Goal: Obtain resource: Obtain resource

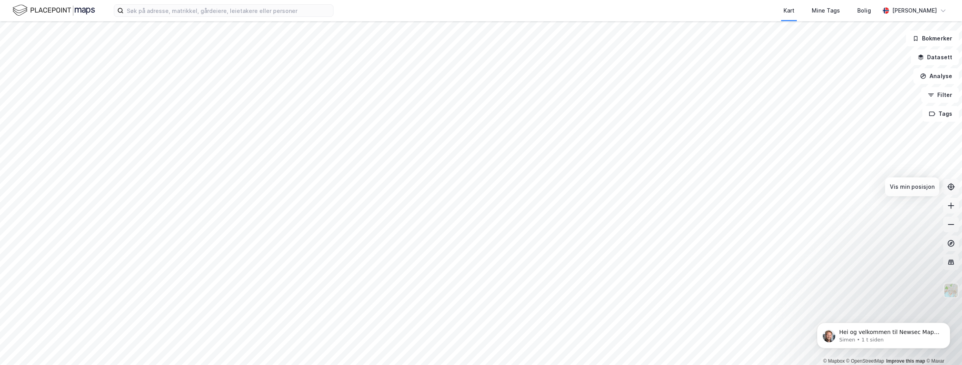
click at [952, 186] on icon at bounding box center [951, 187] width 8 height 8
click at [933, 99] on button "Filter" at bounding box center [940, 95] width 38 height 16
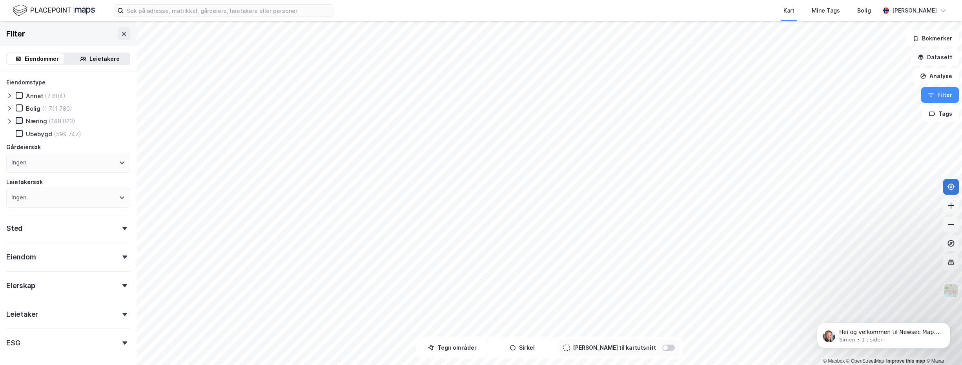
click at [22, 120] on icon at bounding box center [18, 120] width 5 height 5
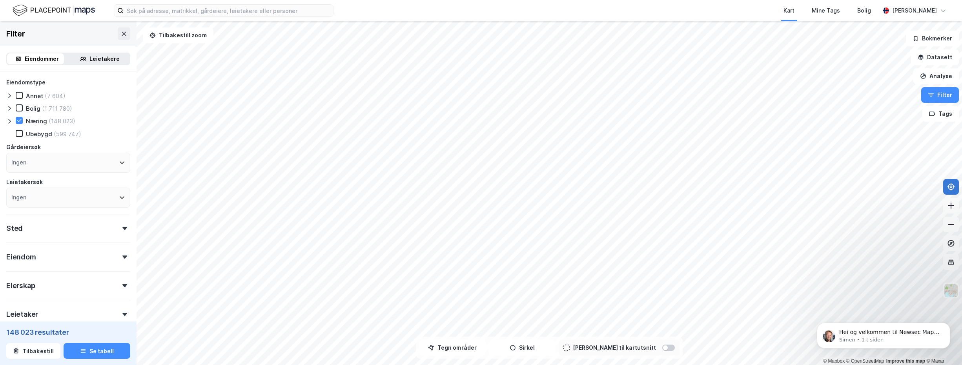
click at [7, 120] on icon at bounding box center [9, 121] width 6 height 6
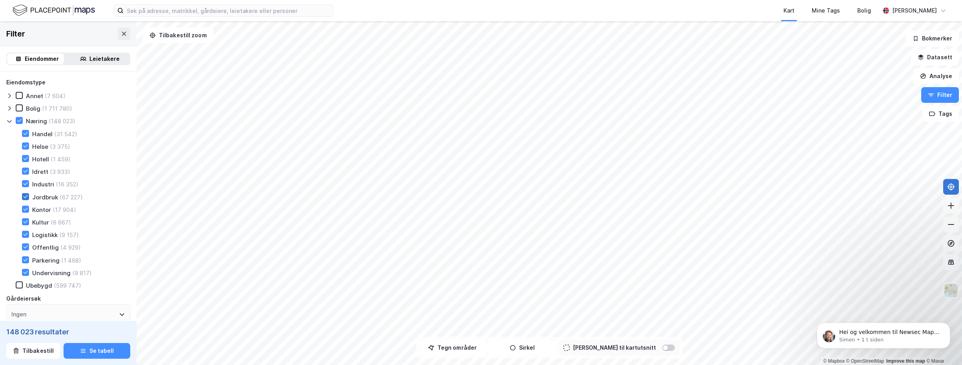
click at [27, 195] on icon at bounding box center [25, 196] width 5 height 5
click at [24, 257] on icon at bounding box center [25, 259] width 5 height 5
click at [27, 221] on icon at bounding box center [26, 221] width 4 height 3
click at [26, 222] on icon at bounding box center [25, 221] width 5 height 5
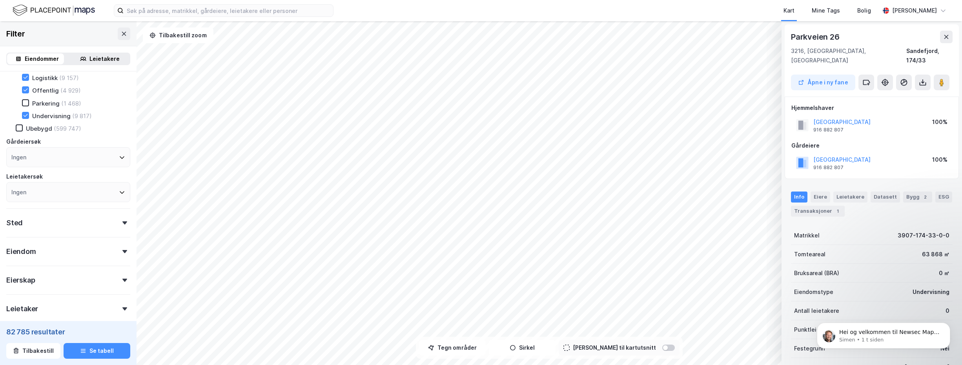
scroll to position [196, 0]
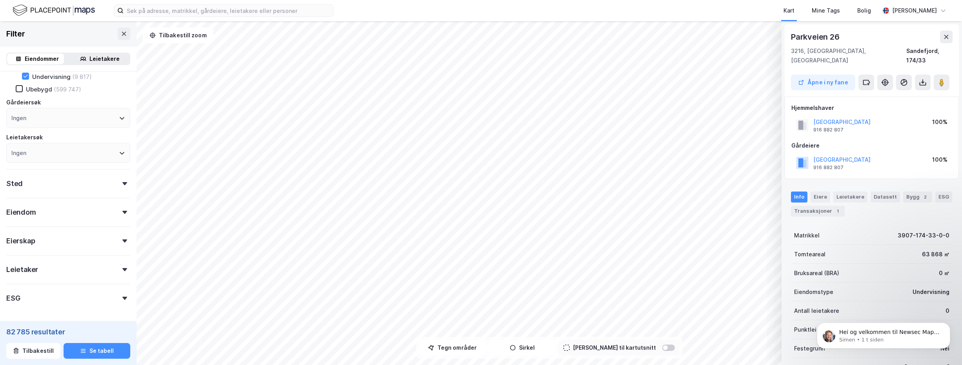
click at [122, 242] on icon at bounding box center [124, 240] width 5 height 3
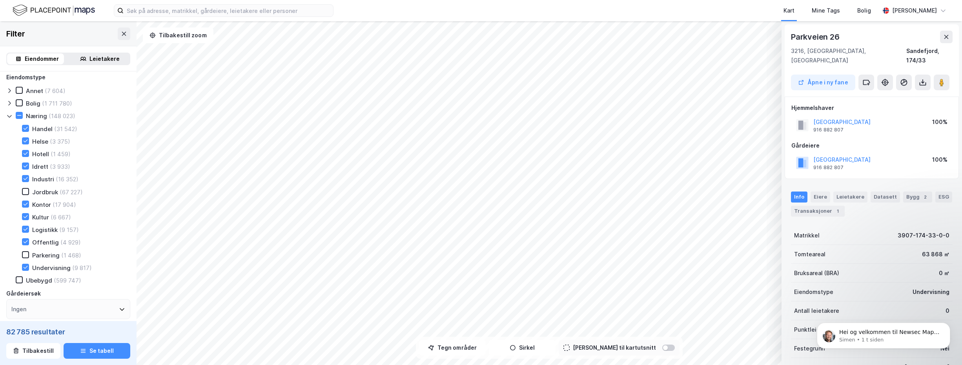
scroll to position [0, 0]
click at [9, 122] on icon at bounding box center [9, 121] width 4 height 3
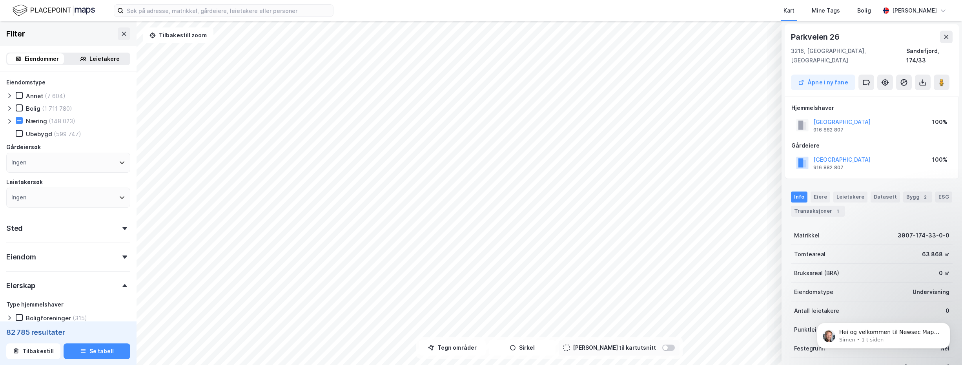
click at [9, 121] on icon at bounding box center [9, 121] width 6 height 6
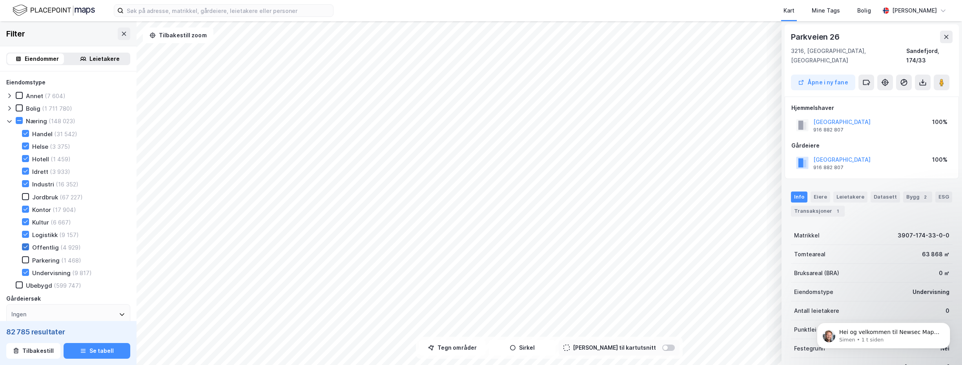
click at [26, 246] on icon at bounding box center [25, 246] width 5 height 5
click at [8, 106] on icon at bounding box center [9, 108] width 6 height 6
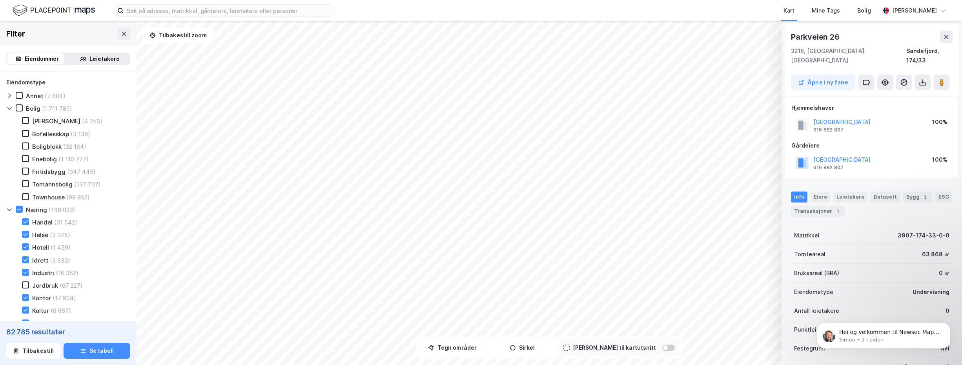
click at [8, 106] on icon at bounding box center [9, 108] width 6 height 6
click at [949, 39] on button at bounding box center [946, 37] width 13 height 13
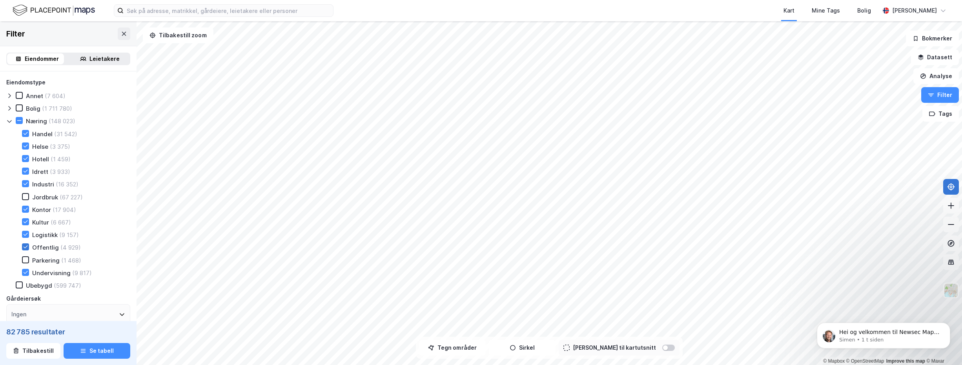
click at [26, 248] on icon at bounding box center [26, 247] width 4 height 3
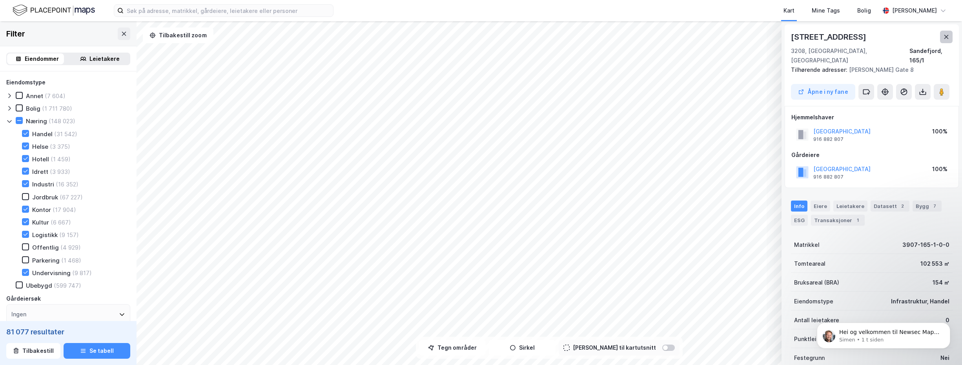
click at [946, 36] on icon at bounding box center [946, 37] width 4 height 4
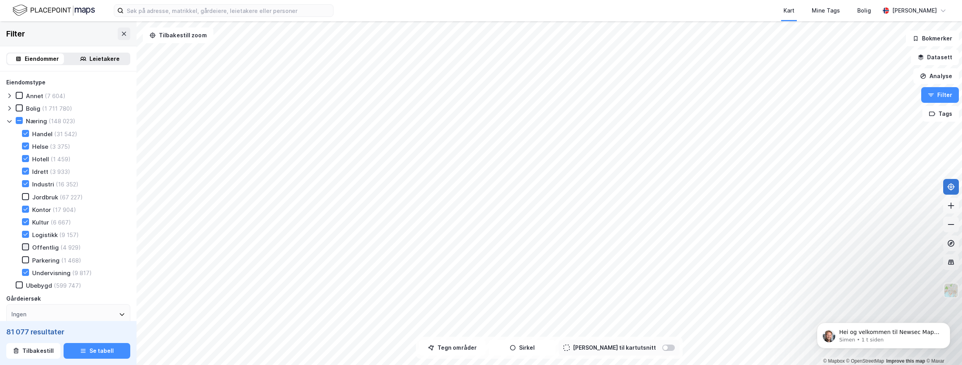
click at [26, 248] on icon at bounding box center [25, 246] width 5 height 5
click at [27, 221] on icon at bounding box center [26, 221] width 4 height 3
click at [27, 271] on icon at bounding box center [26, 272] width 4 height 3
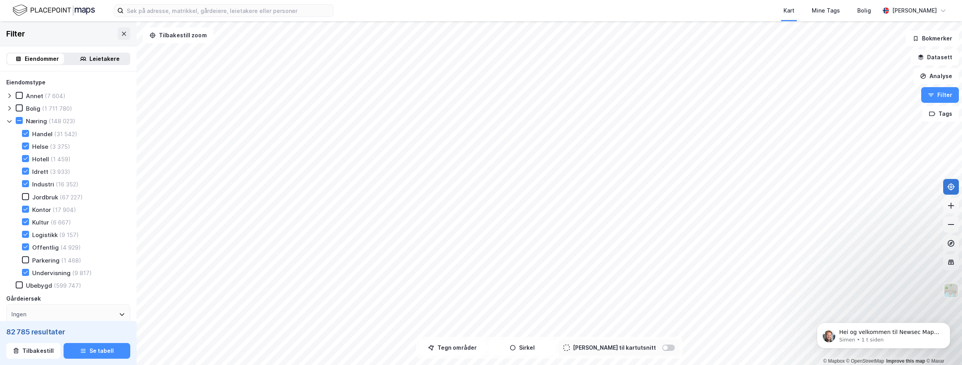
click at [91, 59] on div "Leietakere" at bounding box center [104, 58] width 30 height 9
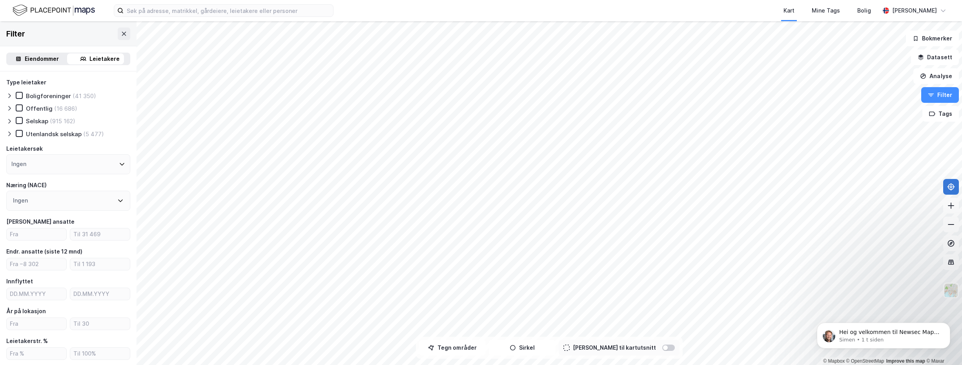
click at [42, 59] on div "Eiendommer" at bounding box center [42, 58] width 34 height 9
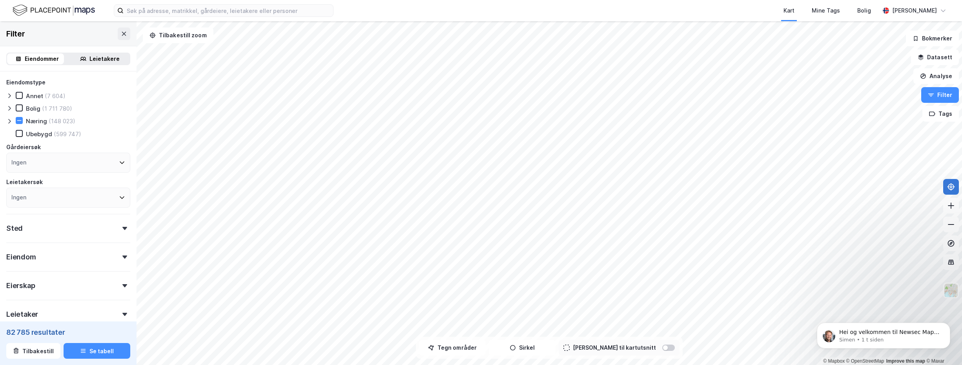
click at [9, 121] on icon at bounding box center [9, 121] width 6 height 6
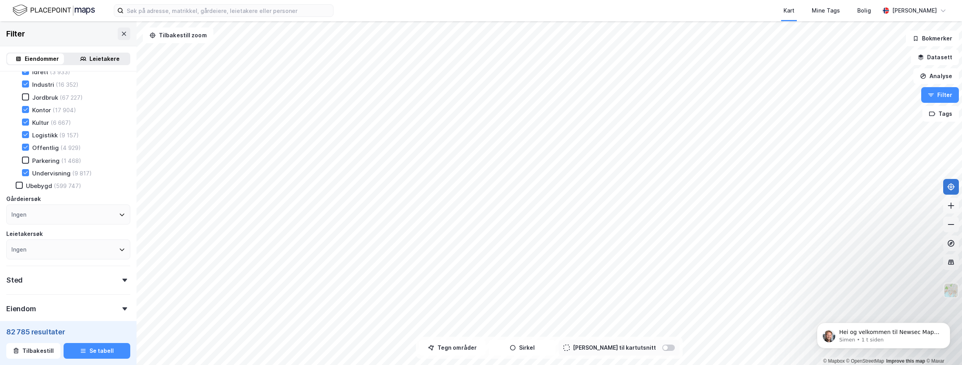
scroll to position [118, 0]
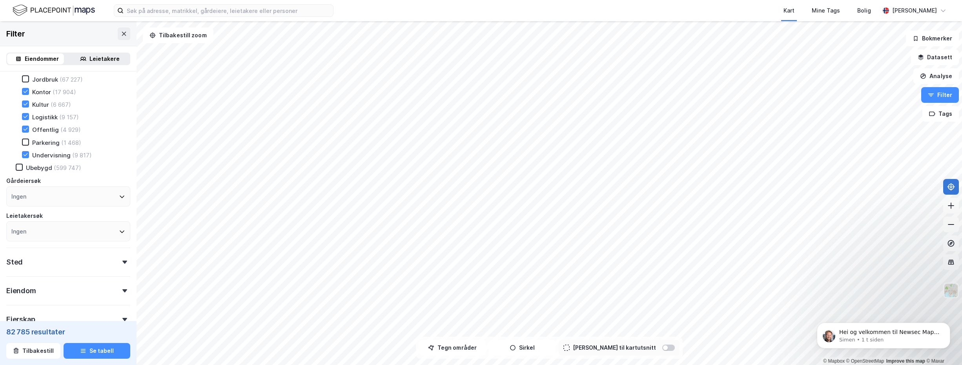
click at [70, 202] on div "Ingen" at bounding box center [68, 196] width 124 height 20
click at [82, 182] on div "Gårdeiersøk" at bounding box center [68, 180] width 124 height 9
click at [66, 260] on div "Sted" at bounding box center [68, 259] width 124 height 22
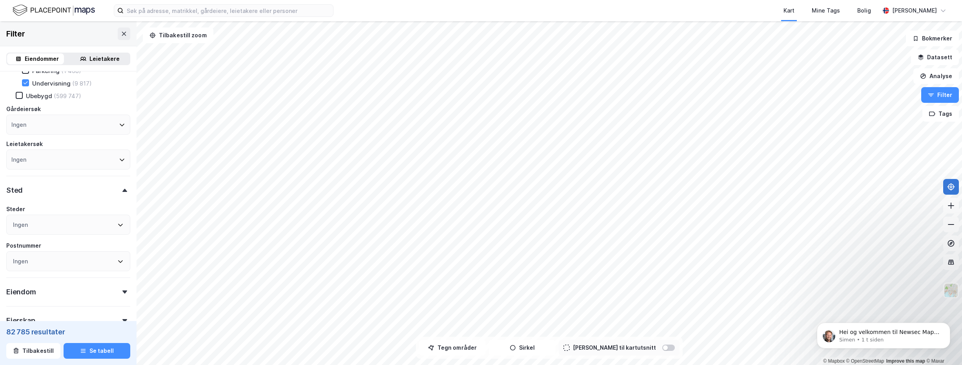
scroll to position [196, 0]
click at [117, 220] on icon at bounding box center [120, 218] width 6 height 6
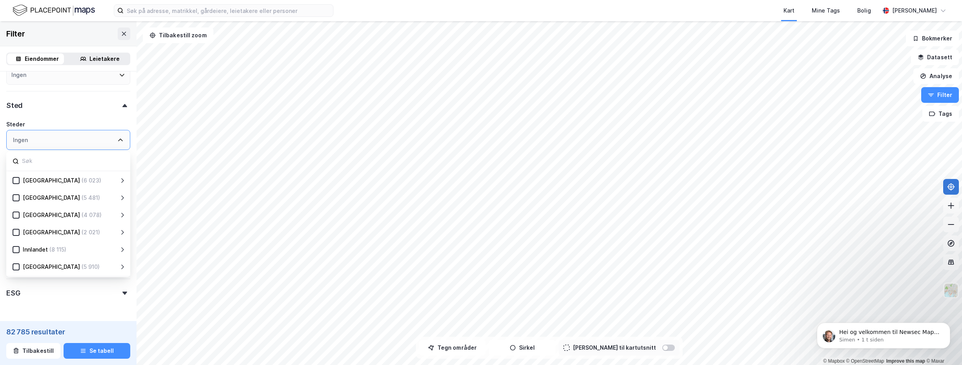
scroll to position [275, 0]
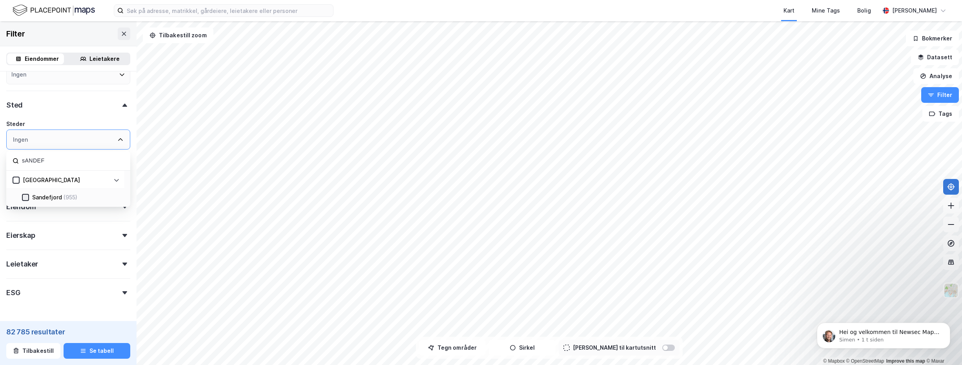
type input "sANDEF"
click at [27, 198] on icon at bounding box center [25, 197] width 5 height 5
click at [11, 291] on div "ESG" at bounding box center [13, 292] width 14 height 9
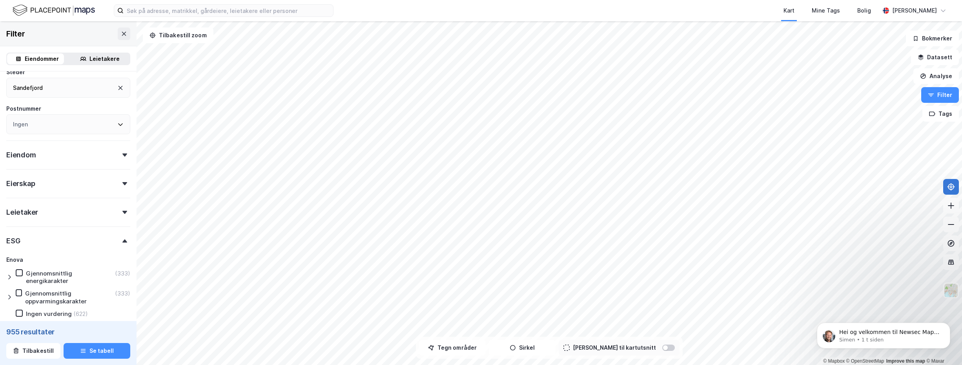
scroll to position [353, 0]
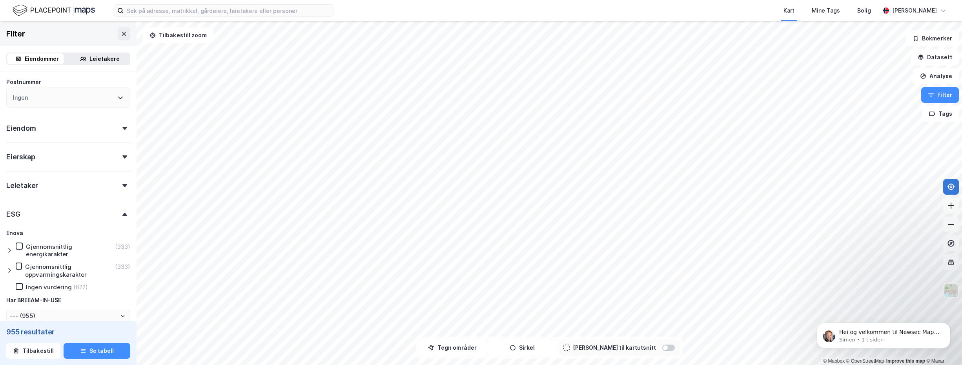
click at [10, 251] on icon at bounding box center [9, 250] width 2 height 5
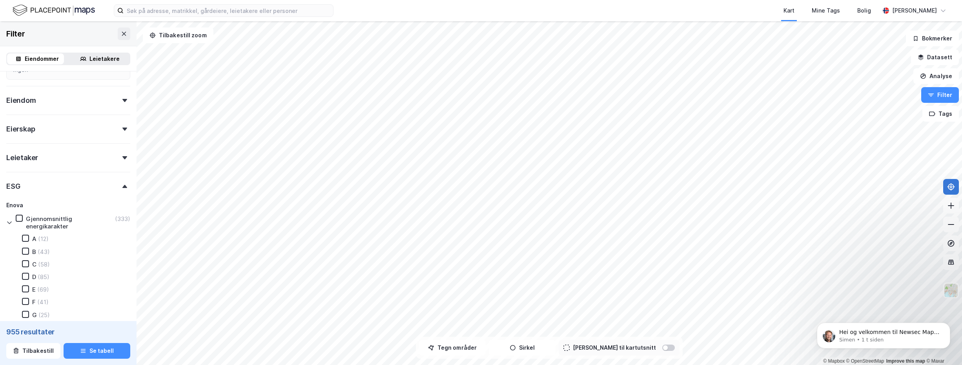
scroll to position [392, 0]
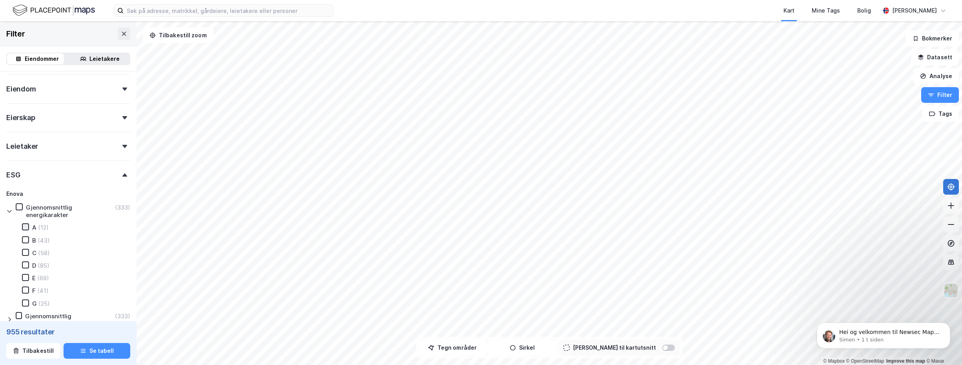
click at [27, 227] on icon at bounding box center [25, 226] width 5 height 5
type input "--- (12)"
click at [27, 239] on icon at bounding box center [26, 239] width 4 height 3
type input "--- (55)"
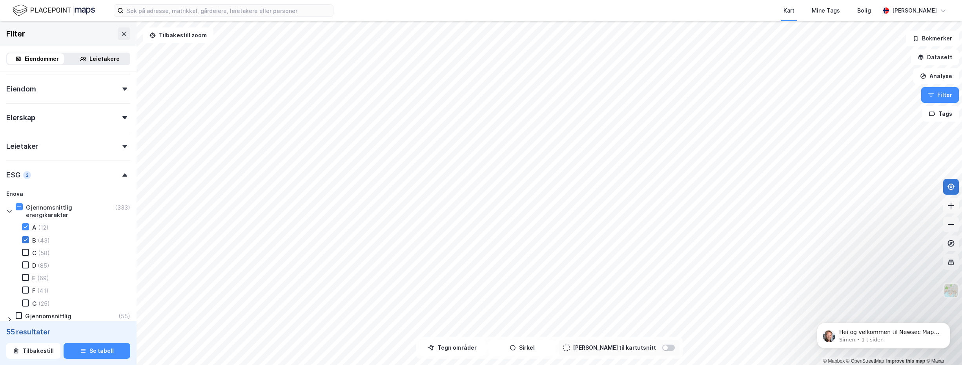
type input "--- (55)"
click at [27, 251] on icon at bounding box center [25, 252] width 5 height 5
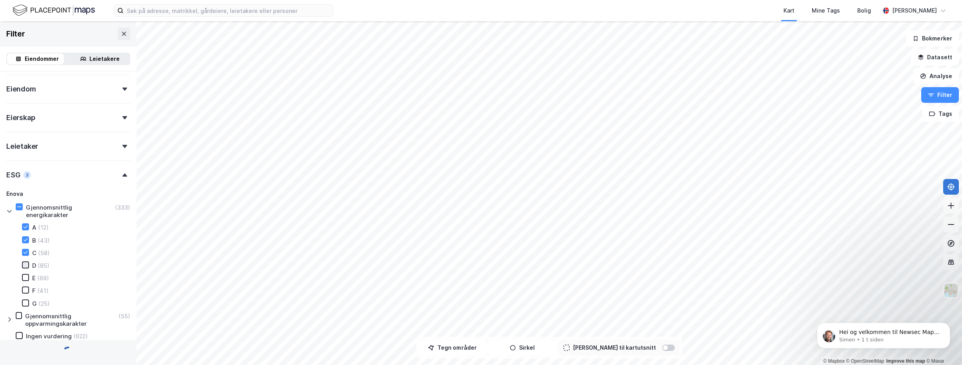
click at [25, 264] on icon at bounding box center [25, 264] width 5 height 5
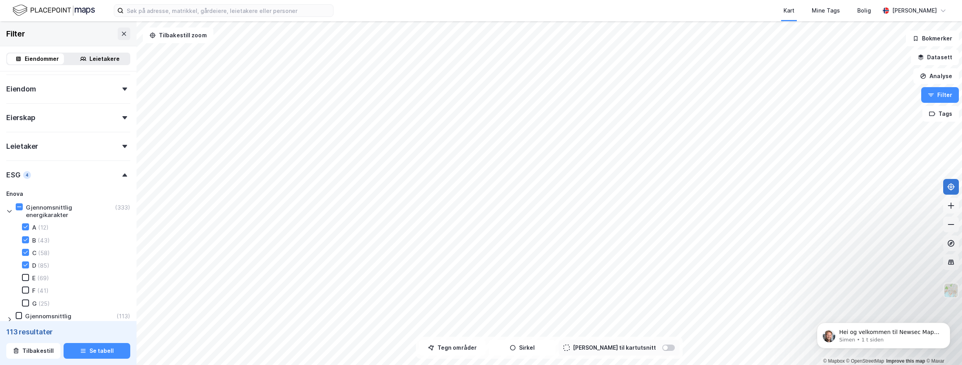
type input "--- (113)"
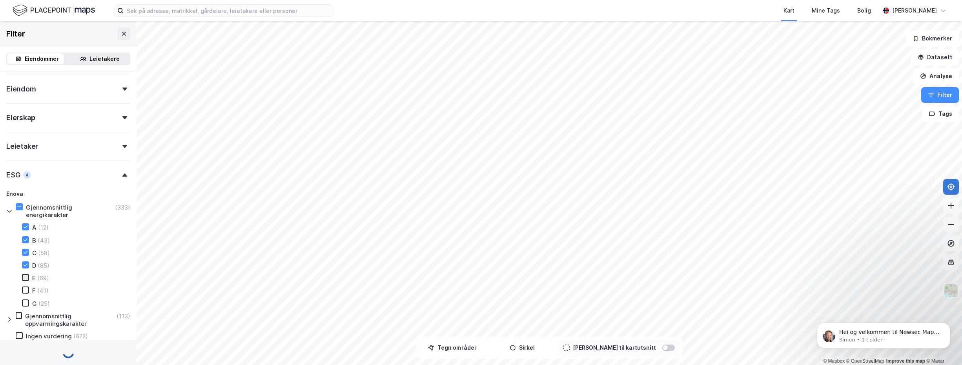
click at [26, 276] on icon at bounding box center [25, 277] width 5 height 5
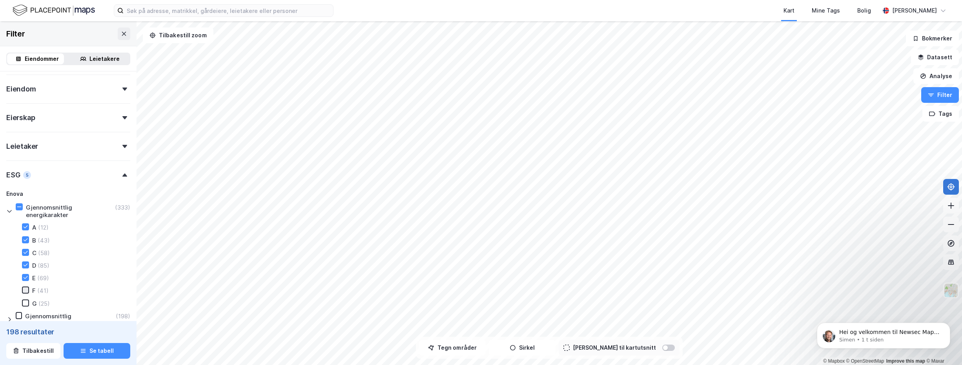
type input "--- (198)"
click at [26, 291] on icon at bounding box center [26, 290] width 4 height 3
type input "--- (267)"
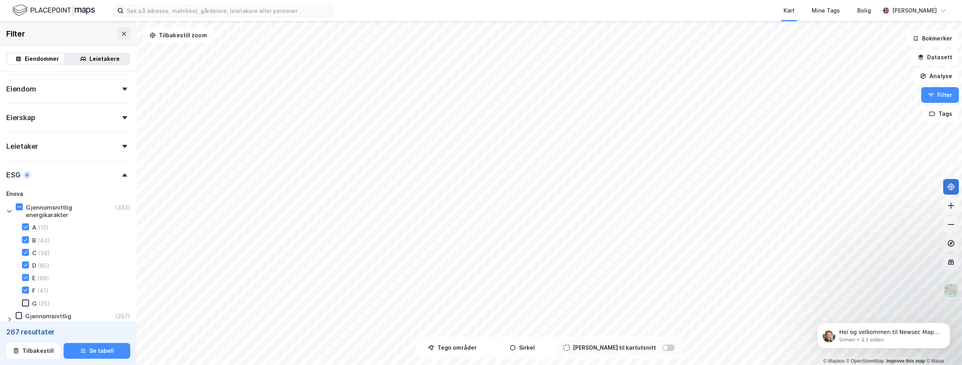
click at [24, 299] on div at bounding box center [25, 302] width 7 height 7
type input "--- (308)"
type input "--- (333)"
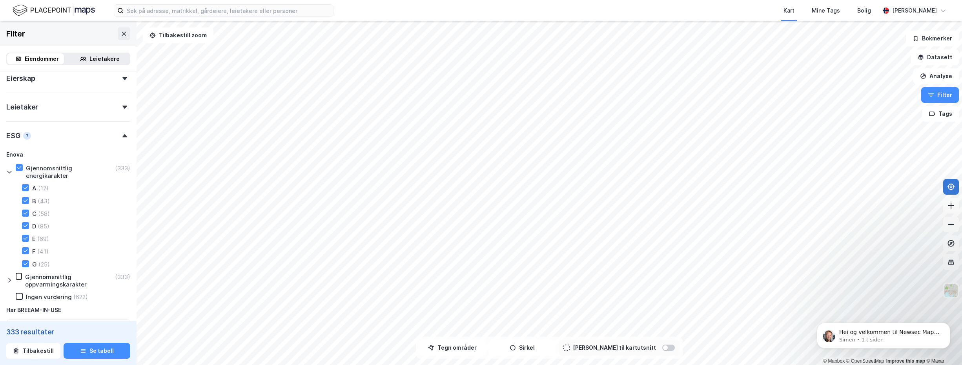
scroll to position [471, 0]
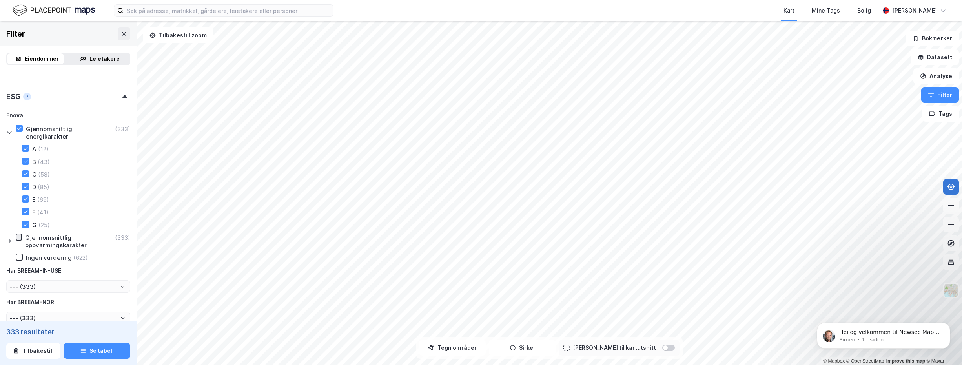
click at [18, 237] on icon at bounding box center [18, 236] width 5 height 5
click at [10, 239] on icon at bounding box center [9, 241] width 6 height 6
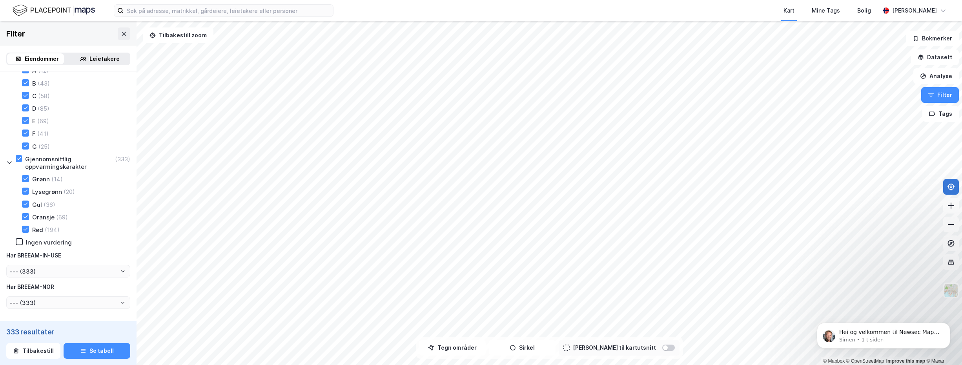
scroll to position [510, 0]
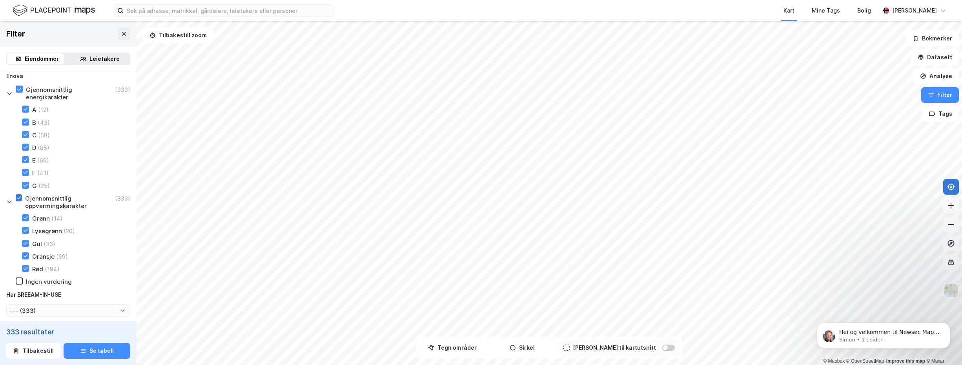
click at [17, 198] on icon at bounding box center [19, 197] width 4 height 3
click at [18, 89] on icon at bounding box center [18, 88] width 5 height 5
type input "--- (955)"
click at [21, 280] on icon at bounding box center [18, 280] width 5 height 5
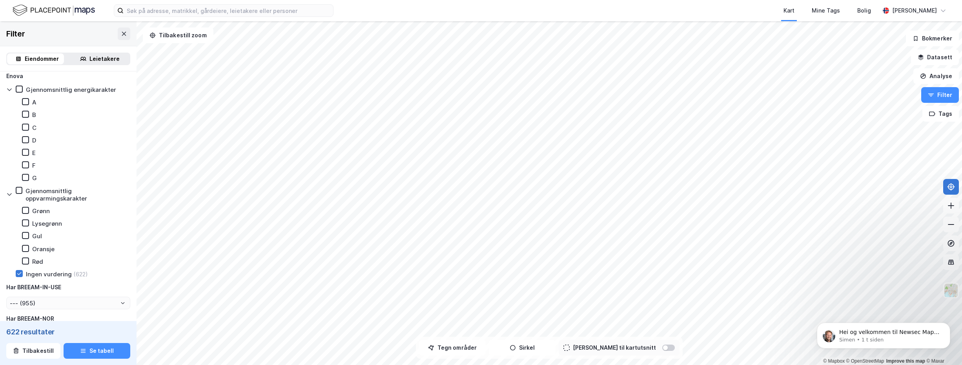
type input "--- (622)"
click at [564, 0] on html "Kart Mine Tags Bolig [PERSON_NAME] © Mapbox © OpenStreetMap Improve this map © …" at bounding box center [481, 182] width 962 height 365
click at [930, 58] on button "Datasett" at bounding box center [935, 57] width 48 height 16
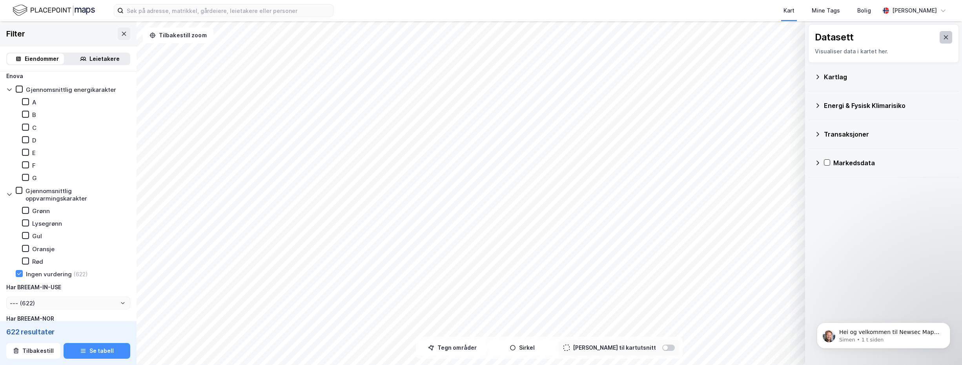
click at [943, 39] on icon at bounding box center [946, 37] width 6 height 6
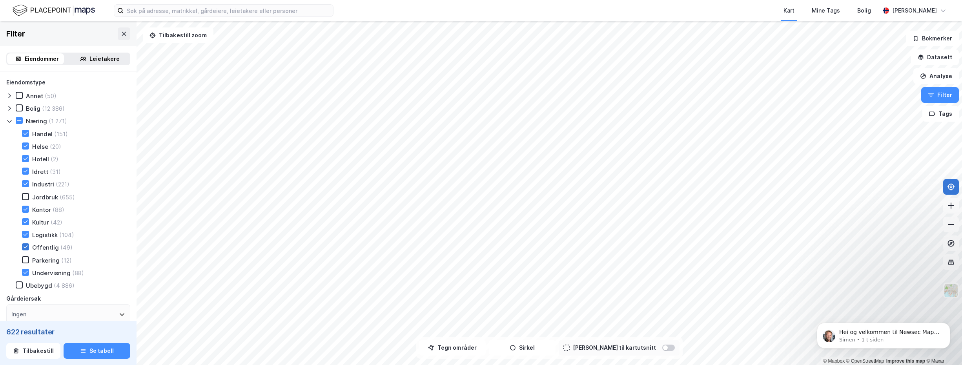
click at [27, 247] on icon at bounding box center [25, 246] width 5 height 5
type input "--- (593)"
click at [27, 247] on icon at bounding box center [25, 246] width 5 height 5
type input "--- (622)"
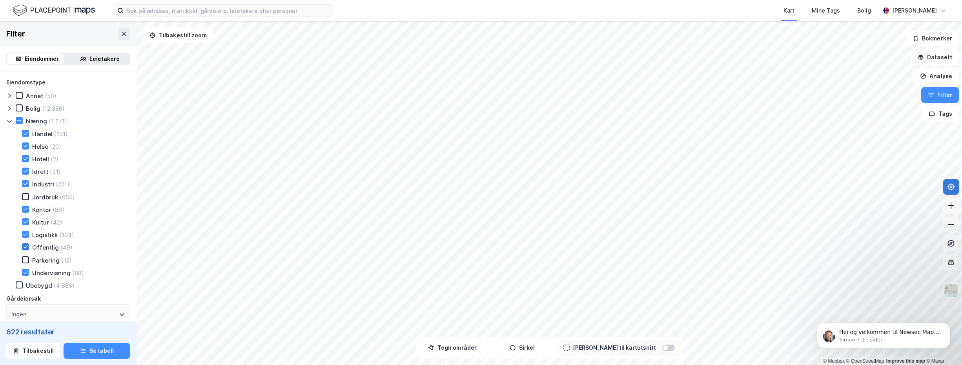
type input "--- (622)"
click at [94, 350] on button "Se tabell" at bounding box center [97, 351] width 67 height 16
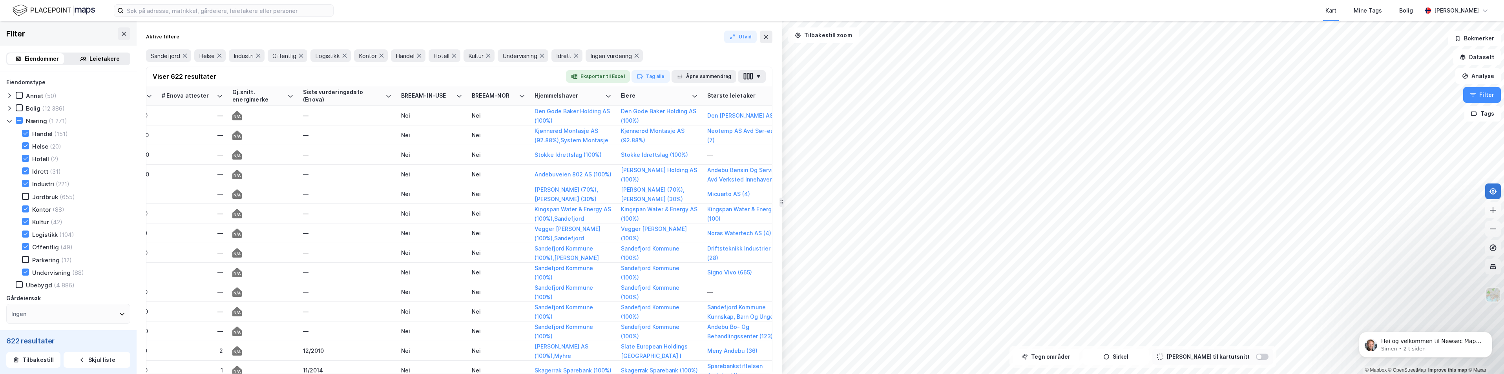
scroll to position [785, 1033]
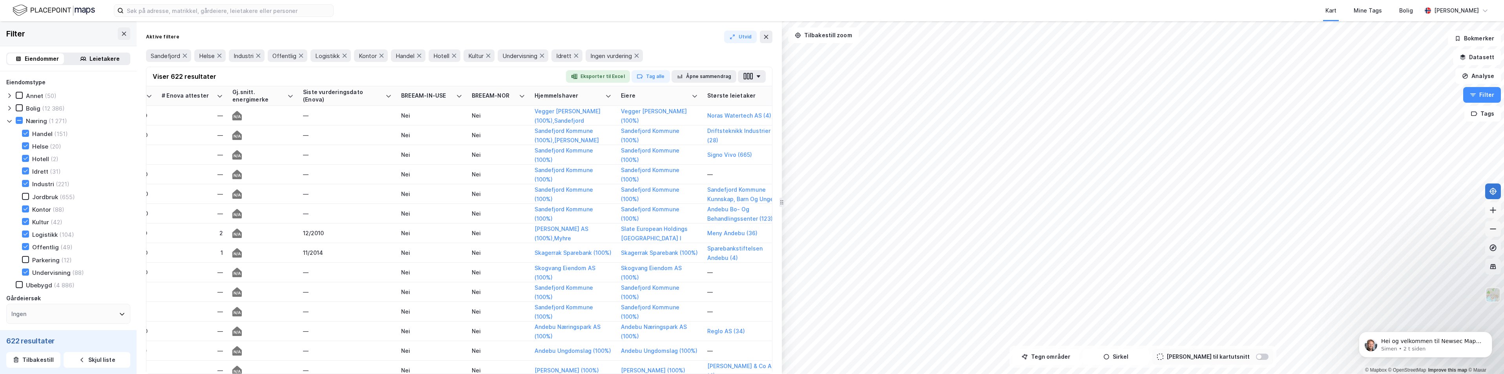
click at [598, 74] on button "Eksporter til Excel" at bounding box center [598, 76] width 64 height 13
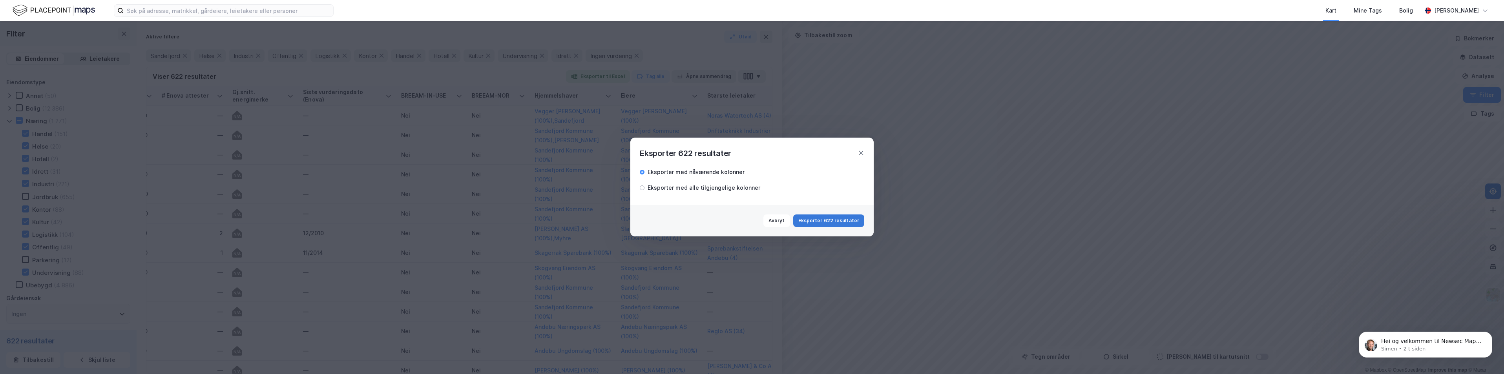
click at [822, 222] on button "Eksporter 622 resultater" at bounding box center [828, 221] width 71 height 13
